Goal: Find specific page/section: Find specific page/section

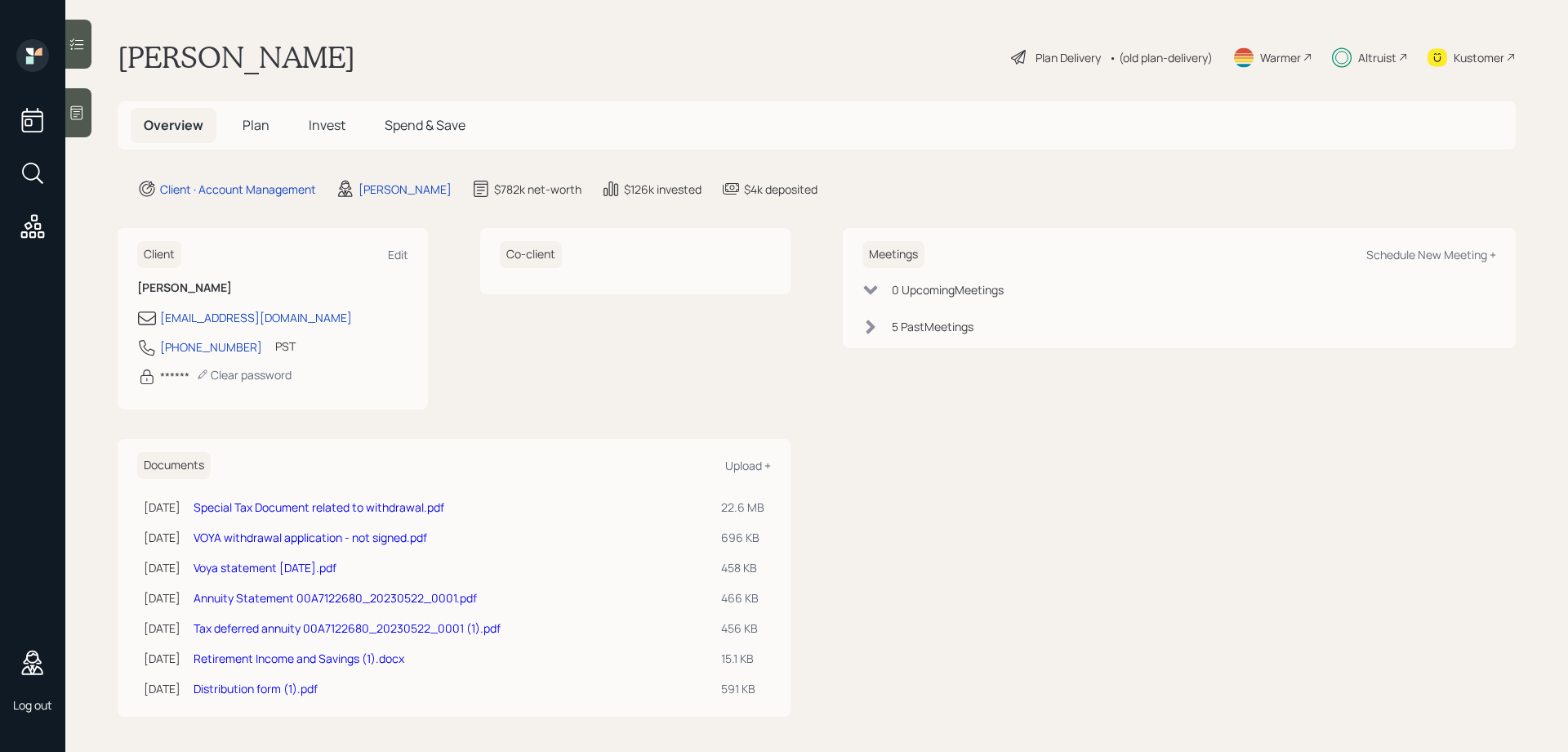
click at [430, 126] on span "Spend & Save" at bounding box center [426, 125] width 81 height 18
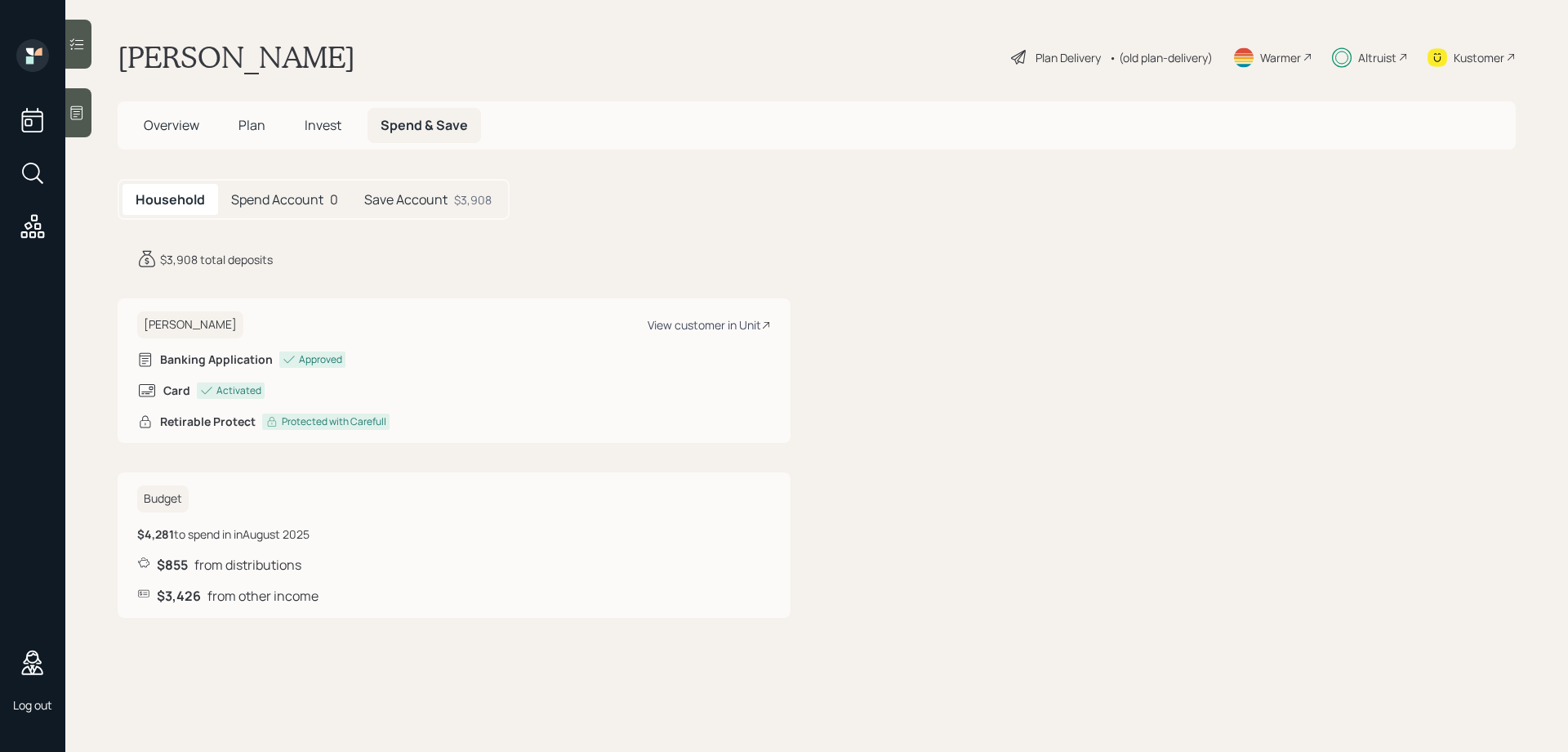
click at [700, 327] on div "View customer in Unit" at bounding box center [710, 325] width 123 height 16
